Goal: Go to known website: Go to known website

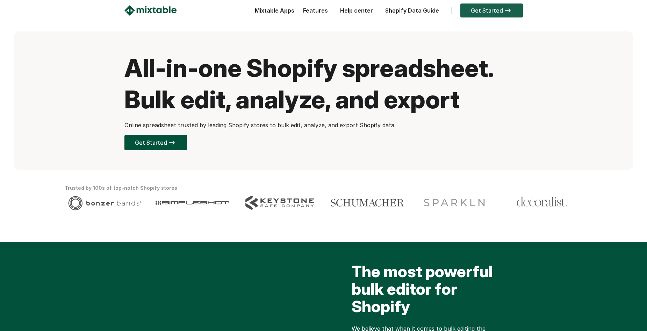
click at [507, 13] on link "Get Started" at bounding box center [491, 10] width 63 height 14
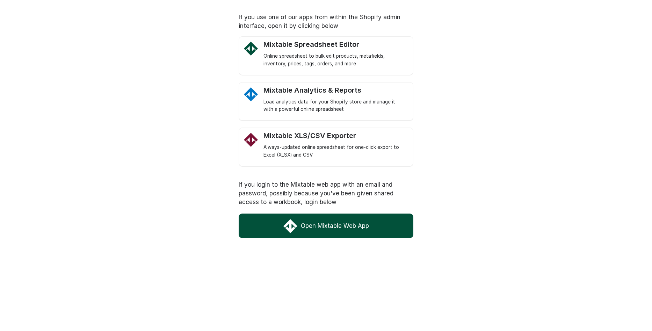
click at [337, 227] on link "Open Mixtable Web App" at bounding box center [326, 226] width 175 height 24
click at [358, 222] on link "Open Mixtable Web App" at bounding box center [326, 226] width 175 height 24
